Goal: Task Accomplishment & Management: Complete application form

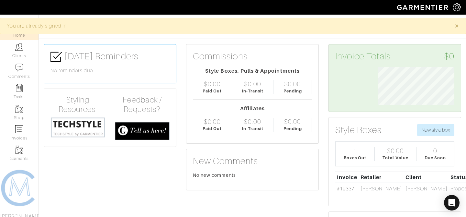
scroll to position [38, 86]
click at [15, 50] on link "Clients" at bounding box center [19, 50] width 39 height 20
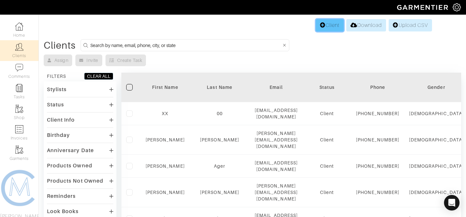
click at [322, 25] on link "Client" at bounding box center [330, 25] width 28 height 12
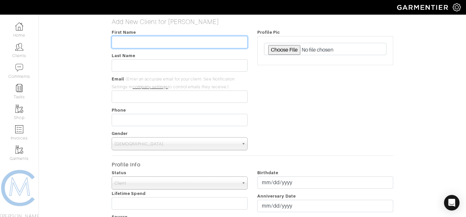
click at [201, 41] on input "text" at bounding box center [180, 42] width 136 height 12
type input "[PERSON_NAME]"
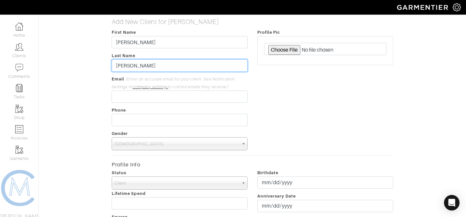
type input "[PERSON_NAME]"
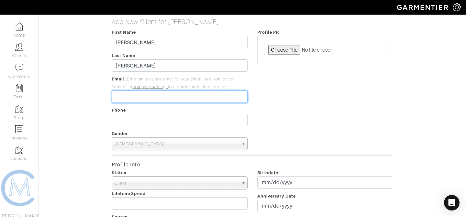
click at [114, 97] on input "email" at bounding box center [180, 96] width 136 height 12
click at [176, 95] on input "email" at bounding box center [180, 96] width 136 height 12
paste input "[EMAIL_ADDRESS][DOMAIN_NAME]"
type input "[EMAIL_ADDRESS][DOMAIN_NAME]"
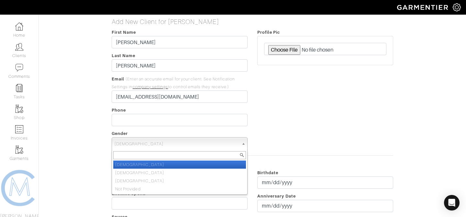
click at [155, 142] on span "[DEMOGRAPHIC_DATA]" at bounding box center [177, 143] width 124 height 13
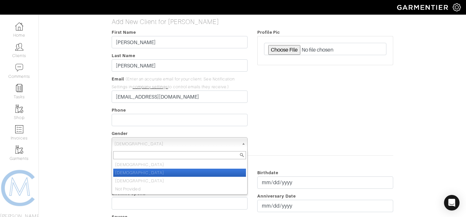
click at [143, 173] on li "[DEMOGRAPHIC_DATA]" at bounding box center [179, 172] width 133 height 8
select select "[DEMOGRAPHIC_DATA]"
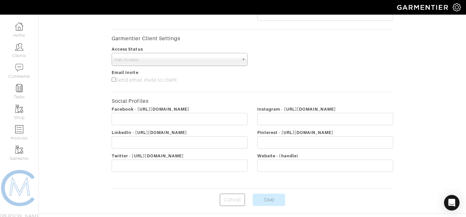
scroll to position [235, 0]
click at [171, 61] on span "Has Access" at bounding box center [177, 59] width 124 height 13
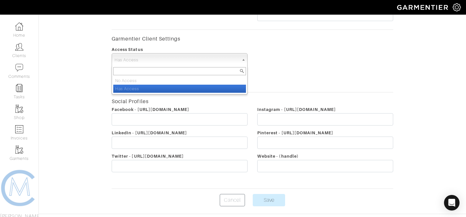
click at [171, 61] on span "Has Access" at bounding box center [177, 59] width 124 height 13
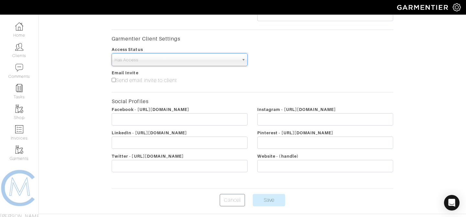
click at [180, 47] on div "Access Status No Access Has Access Has Access No Access Has Access" at bounding box center [180, 55] width 146 height 21
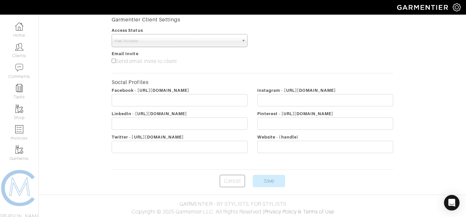
scroll to position [255, 0]
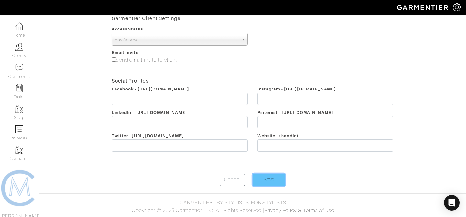
click at [260, 179] on input "Save" at bounding box center [269, 179] width 32 height 12
